Goal: Task Accomplishment & Management: Manage account settings

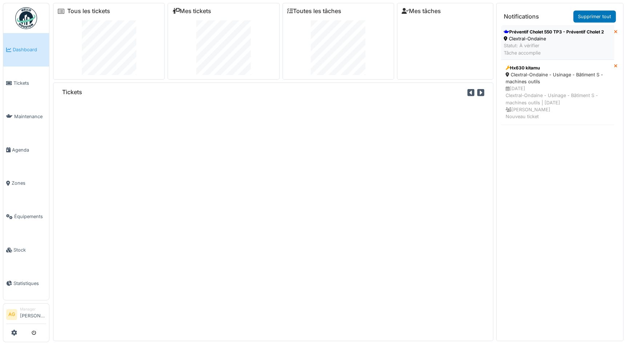
click at [562, 47] on div "Statut: À vérifier Tâche accomplie" at bounding box center [554, 49] width 100 height 14
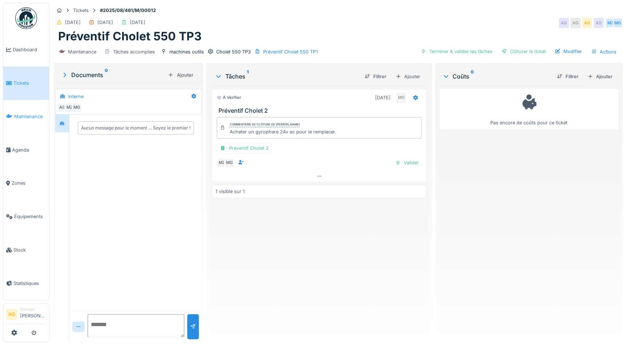
click at [29, 115] on span "Maintenance" at bounding box center [30, 116] width 32 height 7
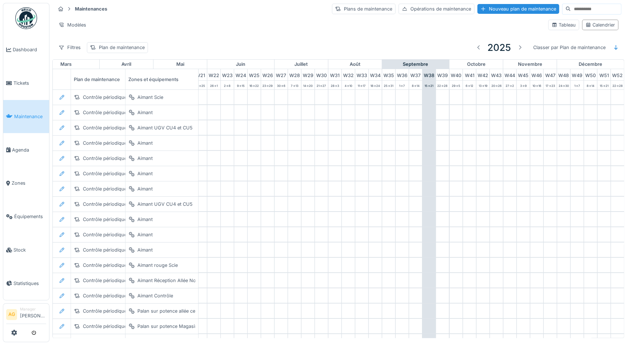
scroll to position [0, 302]
click at [19, 75] on link "Tickets" at bounding box center [26, 83] width 46 height 33
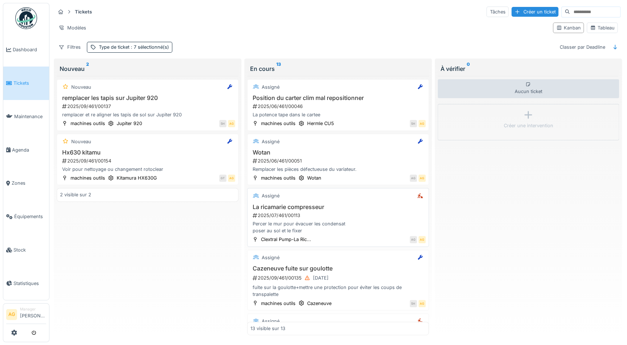
click at [331, 218] on div "La ricamarie compresseur 2025/07/461/00113 Percer le mur pour évacuer les conde…" at bounding box center [338, 219] width 175 height 31
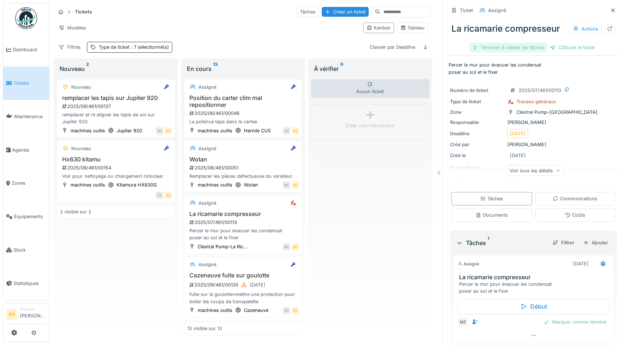
click at [519, 49] on div "Terminer & valider les tâches" at bounding box center [508, 48] width 78 height 10
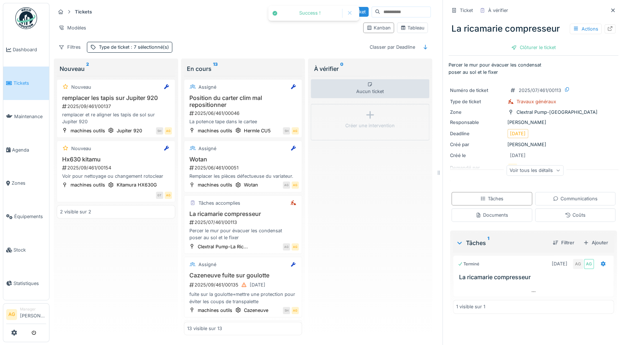
click at [519, 49] on div "Clôturer le ticket" at bounding box center [533, 48] width 51 height 10
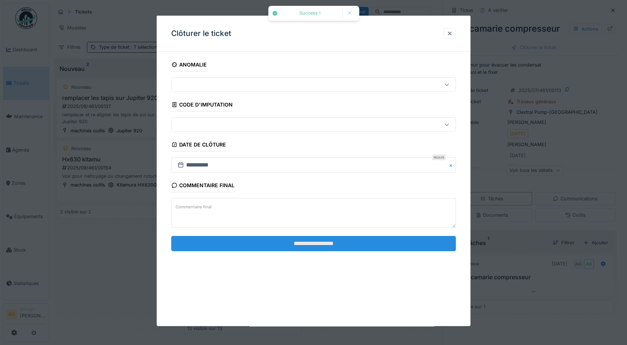
click at [357, 246] on input "**********" at bounding box center [313, 243] width 285 height 15
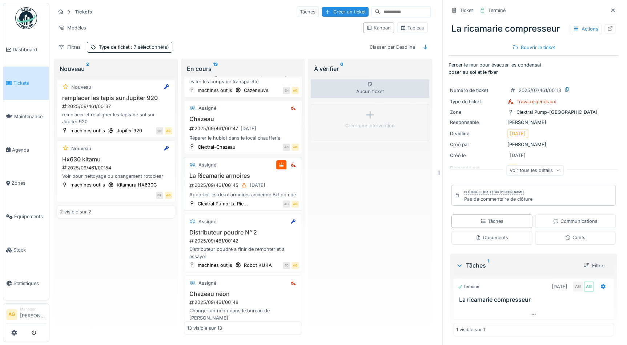
scroll to position [231, 0]
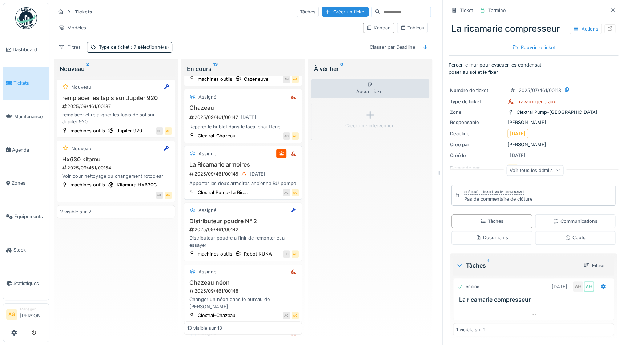
click at [216, 177] on div "2025/09/461/00145 15/09/2025" at bounding box center [244, 173] width 111 height 9
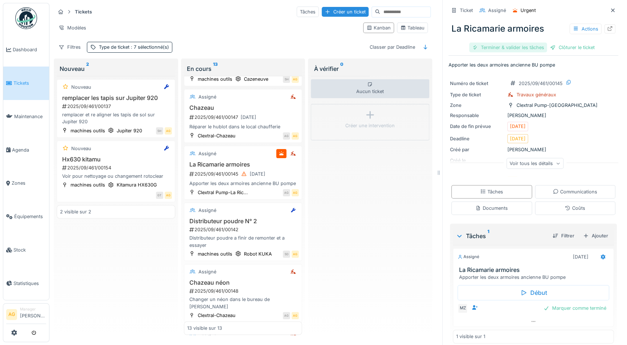
click at [521, 47] on div "Terminer & valider les tâches" at bounding box center [508, 48] width 78 height 10
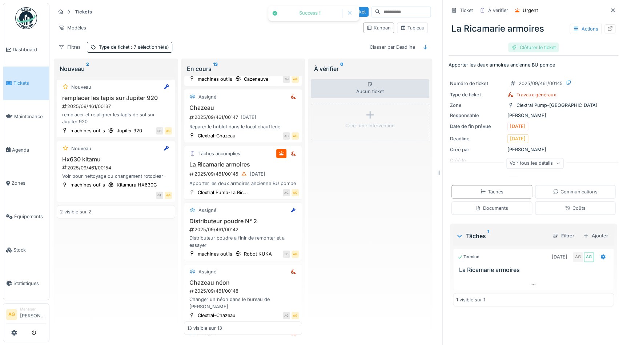
click at [524, 47] on div "Clôturer le ticket" at bounding box center [533, 48] width 51 height 10
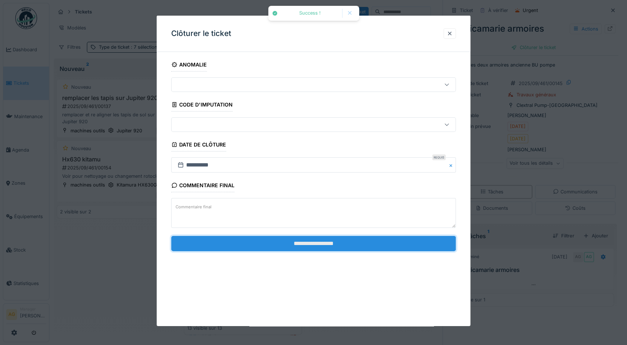
click at [341, 237] on input "**********" at bounding box center [313, 243] width 285 height 15
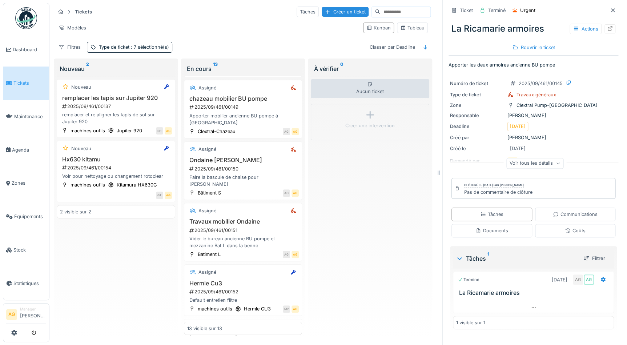
scroll to position [463, 0]
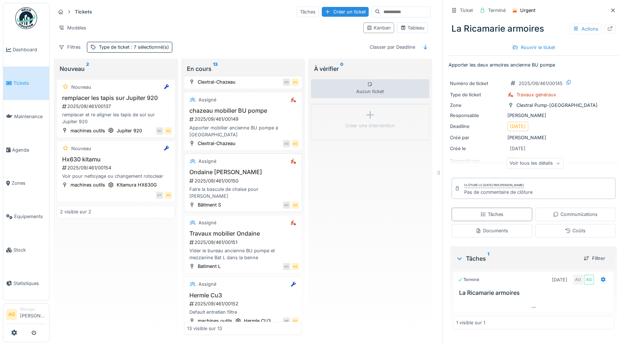
click at [236, 176] on h3 "Ondaine [PERSON_NAME]" at bounding box center [243, 172] width 112 height 7
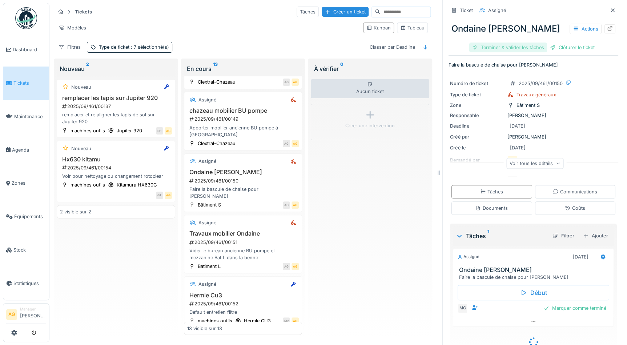
click at [506, 48] on div "Terminer & valider les tâches" at bounding box center [508, 48] width 78 height 10
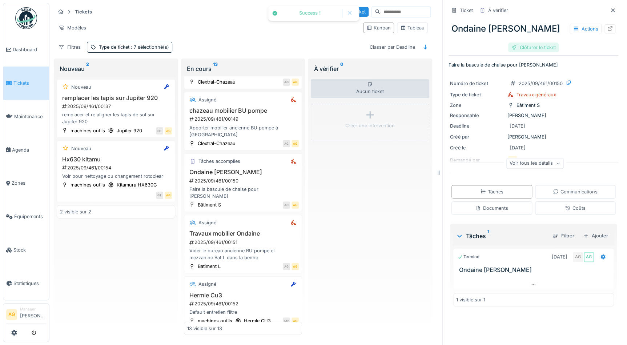
click at [528, 44] on div "Clôturer le ticket" at bounding box center [533, 48] width 51 height 10
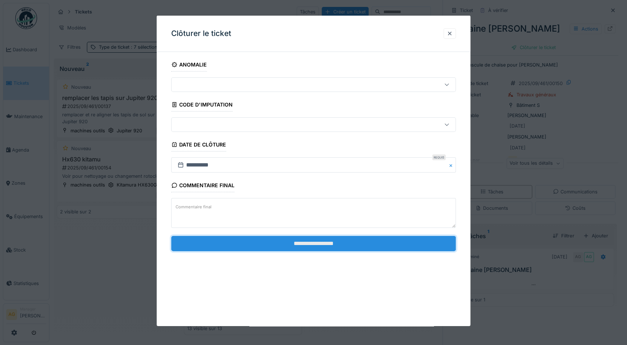
click at [341, 244] on input "**********" at bounding box center [313, 243] width 285 height 15
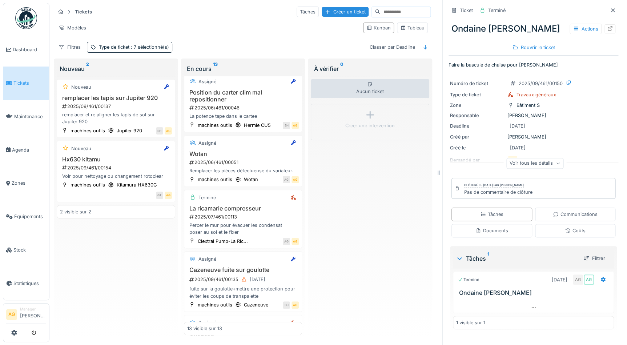
scroll to position [3, 0]
